Goal: Task Accomplishment & Management: Use online tool/utility

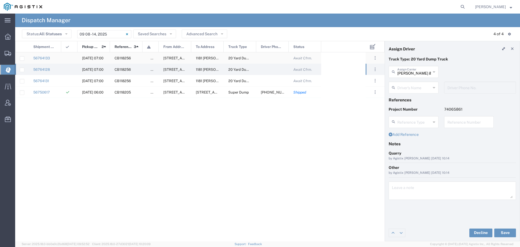
click at [90, 56] on span "[DATE] 07:00" at bounding box center [92, 58] width 21 height 4
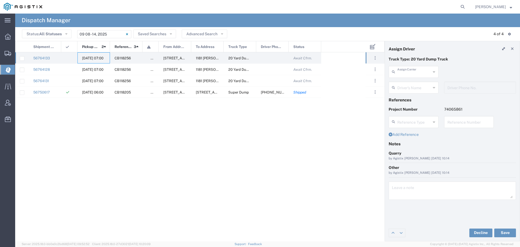
click at [409, 73] on input "text" at bounding box center [414, 71] width 34 height 9
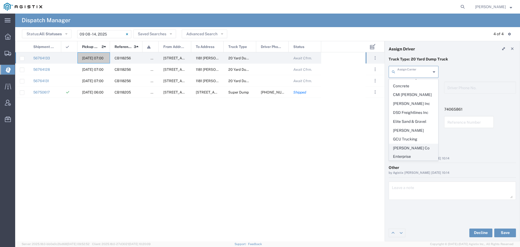
scroll to position [135, 0]
click at [413, 144] on span "GCU Trucking" at bounding box center [413, 148] width 49 height 8
type input "GCU Trucking"
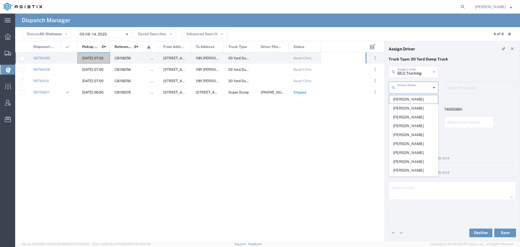
click at [412, 89] on input "text" at bounding box center [414, 86] width 34 height 9
click at [412, 98] on span "[PERSON_NAME]" at bounding box center [413, 99] width 49 height 8
type input "[PERSON_NAME]"
type input "2094930595"
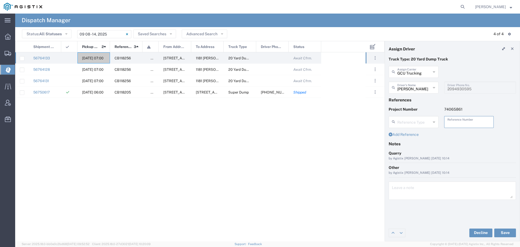
click at [457, 122] on input "text" at bounding box center [468, 121] width 43 height 9
drag, startPoint x: 466, startPoint y: 122, endPoint x: 446, endPoint y: 123, distance: 20.3
click at [446, 123] on div "WO10228 Reference Number" at bounding box center [469, 122] width 50 height 12
type input "WO10228"
click at [403, 189] on textarea at bounding box center [452, 190] width 121 height 15
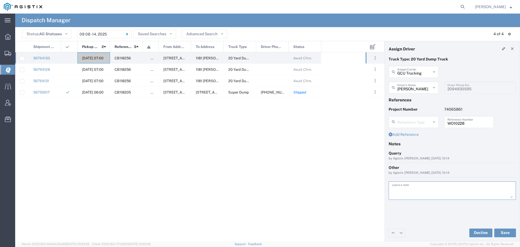
paste textarea "WO10228"
type textarea "WO10228"
click at [505, 231] on button "Save" at bounding box center [505, 232] width 22 height 9
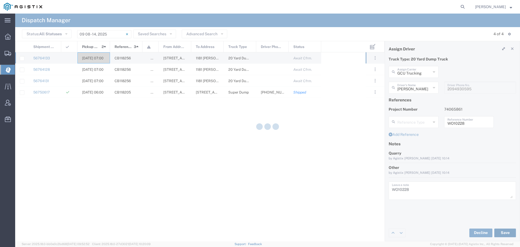
type input "[PERSON_NAME]"
type input "GCU Trucking"
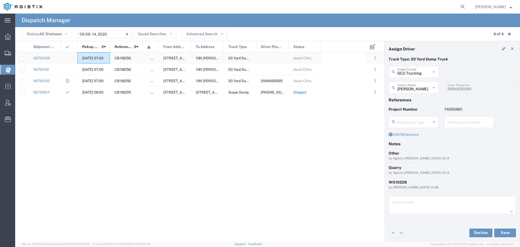
click at [97, 56] on div "[DATE] 07:00" at bounding box center [93, 57] width 32 height 11
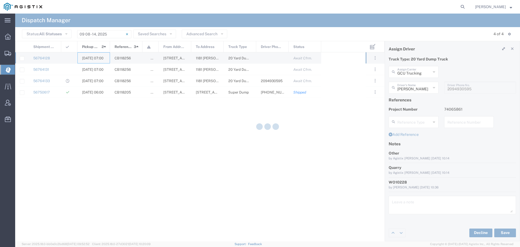
type input "[PERSON_NAME] & Sons"
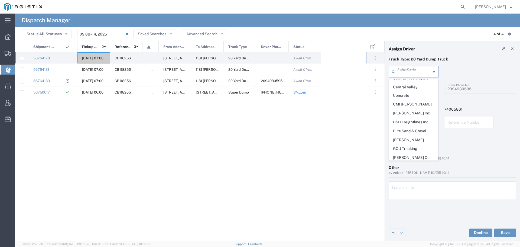
click at [412, 73] on input "text" at bounding box center [414, 71] width 34 height 9
click at [410, 144] on span "GCU Trucking" at bounding box center [413, 148] width 49 height 8
type input "GCU Trucking"
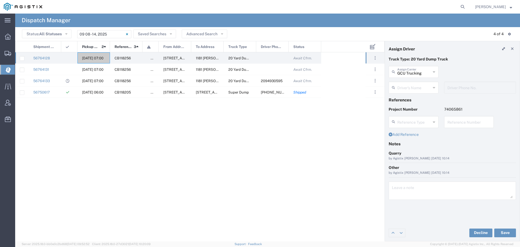
click at [423, 87] on input "text" at bounding box center [414, 86] width 34 height 9
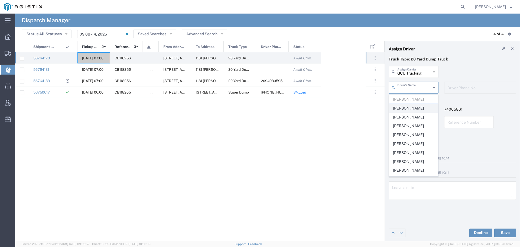
click at [410, 107] on span "[PERSON_NAME]" at bounding box center [413, 108] width 49 height 8
type input "[PERSON_NAME]"
type input "2098449700"
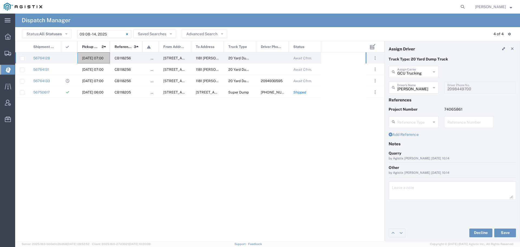
click at [451, 119] on input "text" at bounding box center [468, 121] width 43 height 9
paste input "WO10228"
type input "WO10228"
click at [400, 191] on textarea at bounding box center [452, 190] width 121 height 15
paste textarea "WO10228"
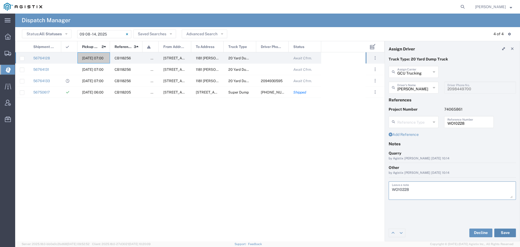
type textarea "WO10228"
click at [504, 231] on button "Save" at bounding box center [505, 232] width 22 height 9
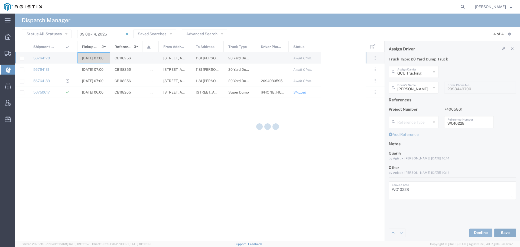
type input "[PERSON_NAME]"
type input "GCU Trucking"
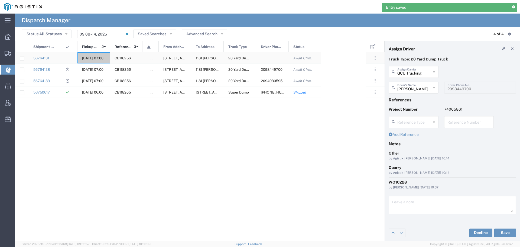
click at [89, 55] on div "[DATE] 07:00" at bounding box center [93, 57] width 32 height 11
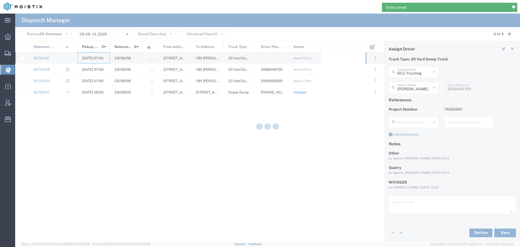
type input "[PERSON_NAME] & Sons"
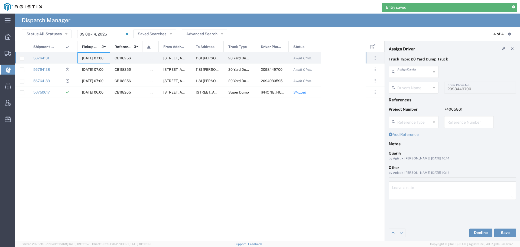
click at [419, 72] on input "text" at bounding box center [414, 71] width 34 height 9
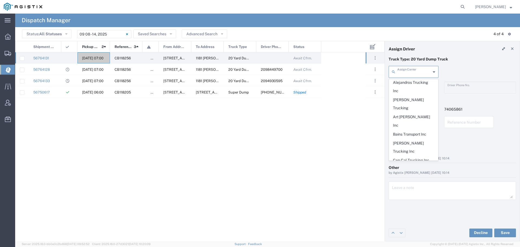
scroll to position [108, 0]
click at [407, 171] on span "GCU Trucking" at bounding box center [413, 175] width 49 height 8
type input "GCU Trucking"
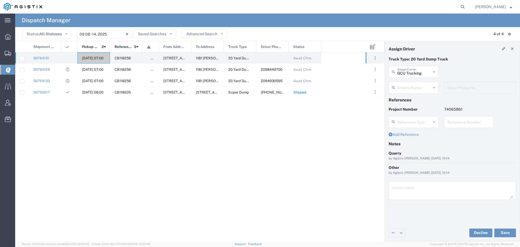
click at [414, 89] on input "text" at bounding box center [414, 86] width 34 height 9
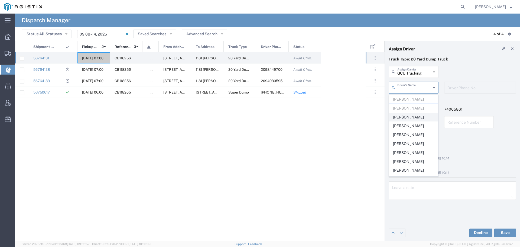
click at [407, 116] on span "[PERSON_NAME]" at bounding box center [413, 117] width 49 height 8
type input "[PERSON_NAME]"
type input "2094958914"
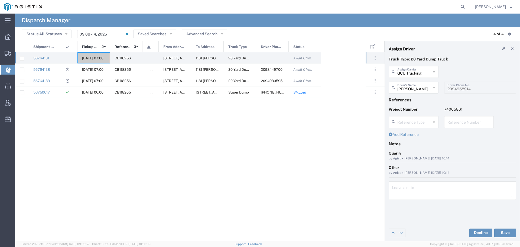
click at [455, 122] on input "text" at bounding box center [468, 121] width 43 height 9
paste input "WO10228"
type input "WO10228"
click at [394, 188] on textarea at bounding box center [452, 190] width 121 height 15
paste textarea "WO10228"
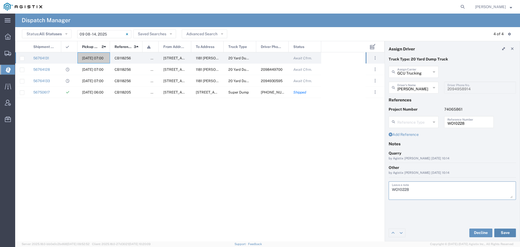
type textarea "WO10228"
click at [504, 231] on button "Save" at bounding box center [505, 232] width 22 height 9
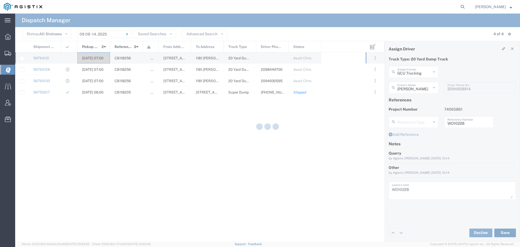
type input "[PERSON_NAME]"
type input "GCU Trucking"
